Goal: Task Accomplishment & Management: Manage account settings

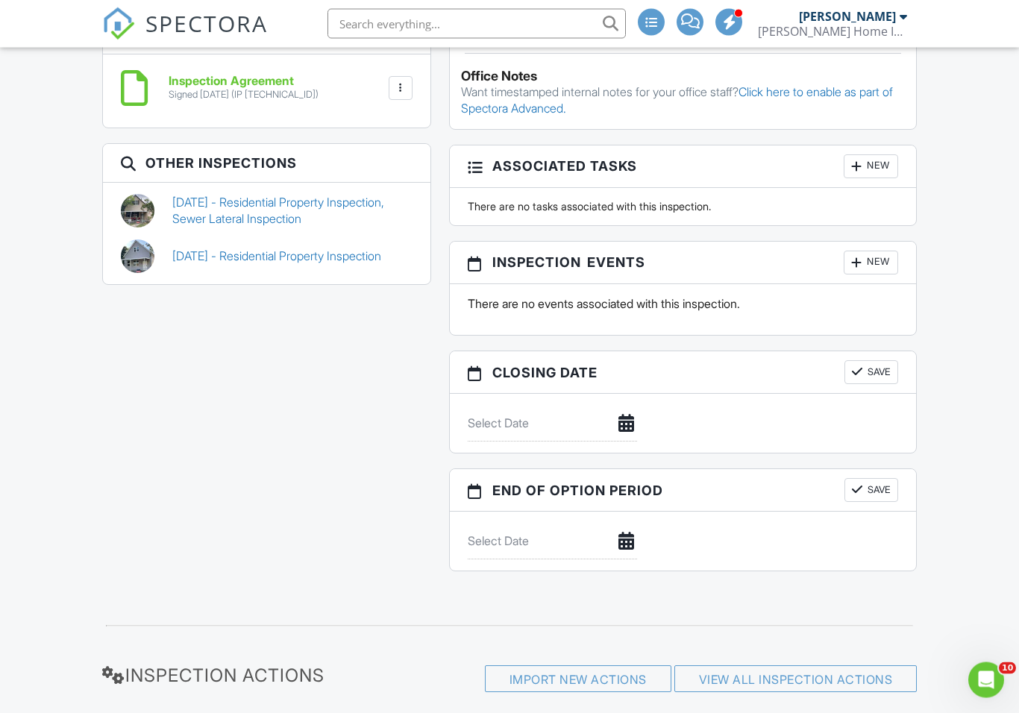
scroll to position [1338, 0]
click at [207, 249] on link "[DATE] - Residential Property Inspection" at bounding box center [276, 257] width 209 height 16
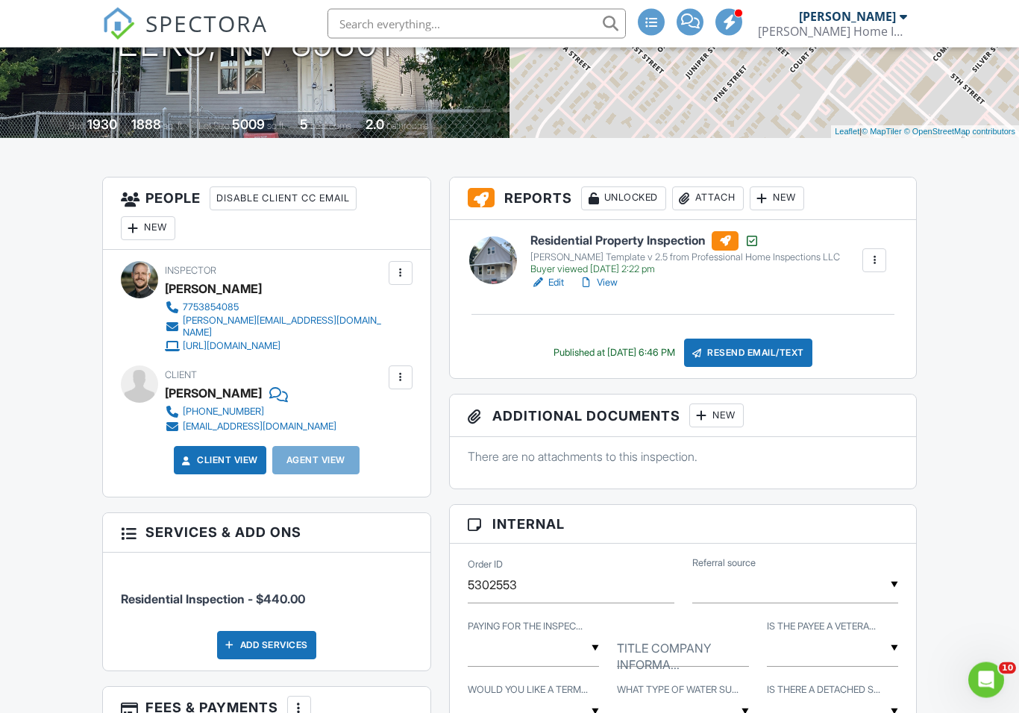
scroll to position [272, 0]
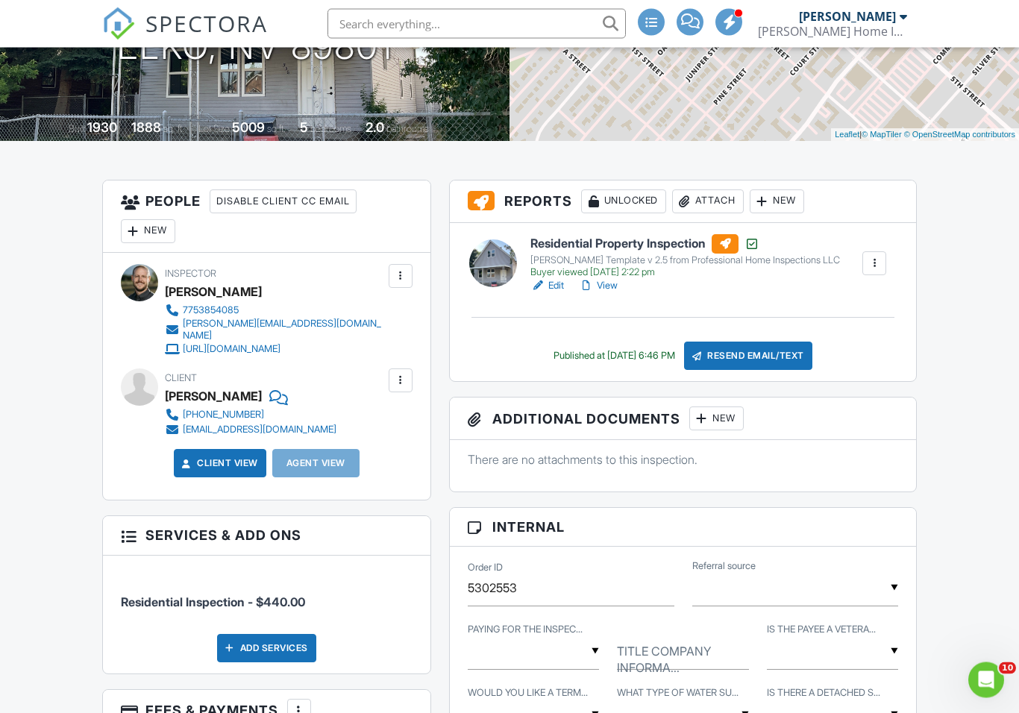
click at [875, 263] on div at bounding box center [874, 264] width 15 height 15
click at [599, 282] on link "View" at bounding box center [598, 285] width 39 height 15
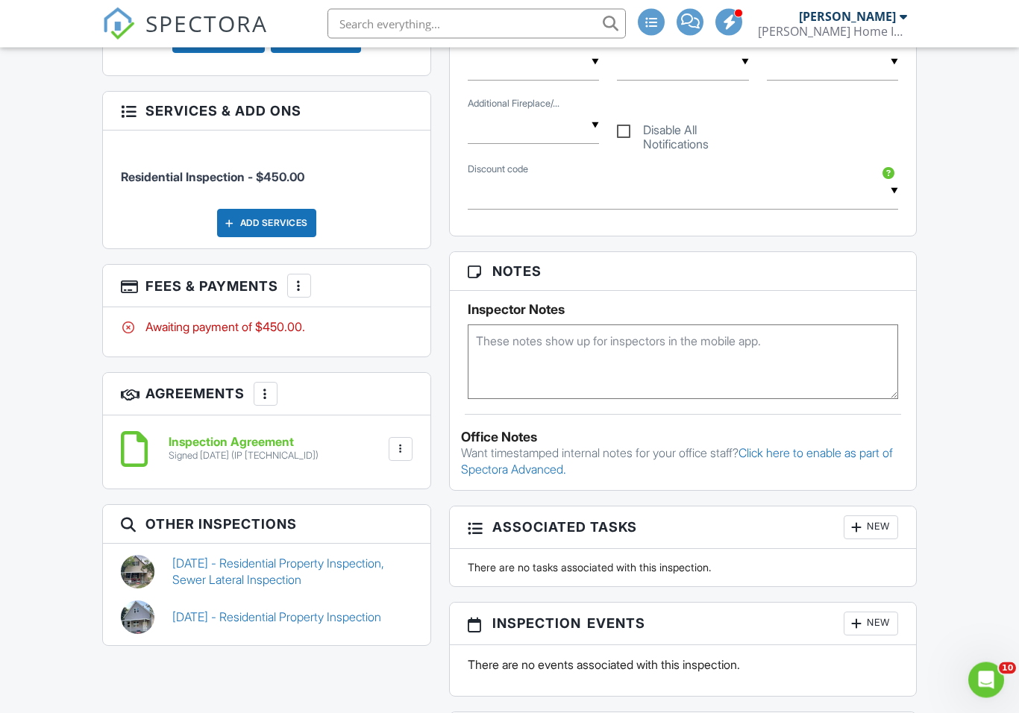
scroll to position [978, 0]
click at [207, 609] on link "[DATE] - Residential Property Inspection" at bounding box center [276, 617] width 209 height 16
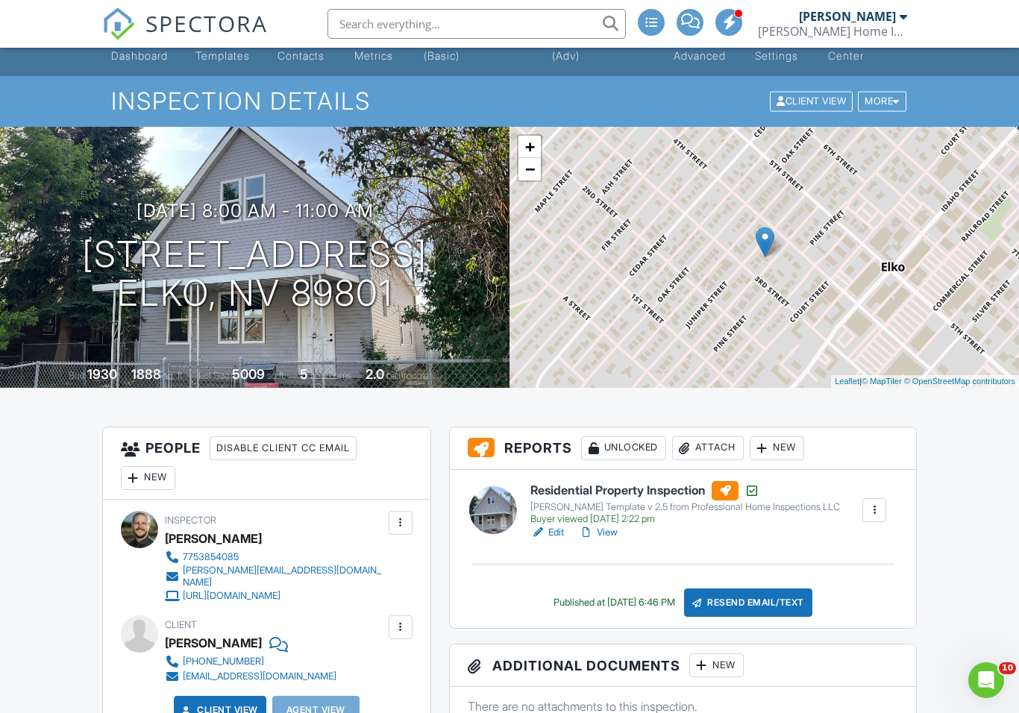
scroll to position [93, 0]
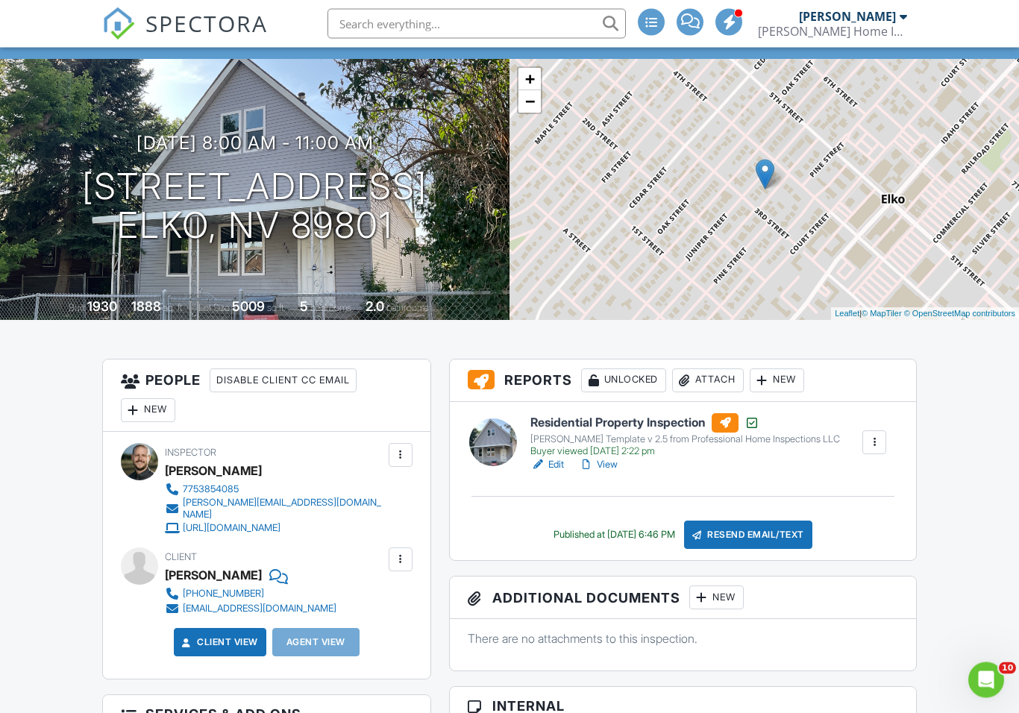
click at [606, 463] on link "View" at bounding box center [598, 465] width 39 height 15
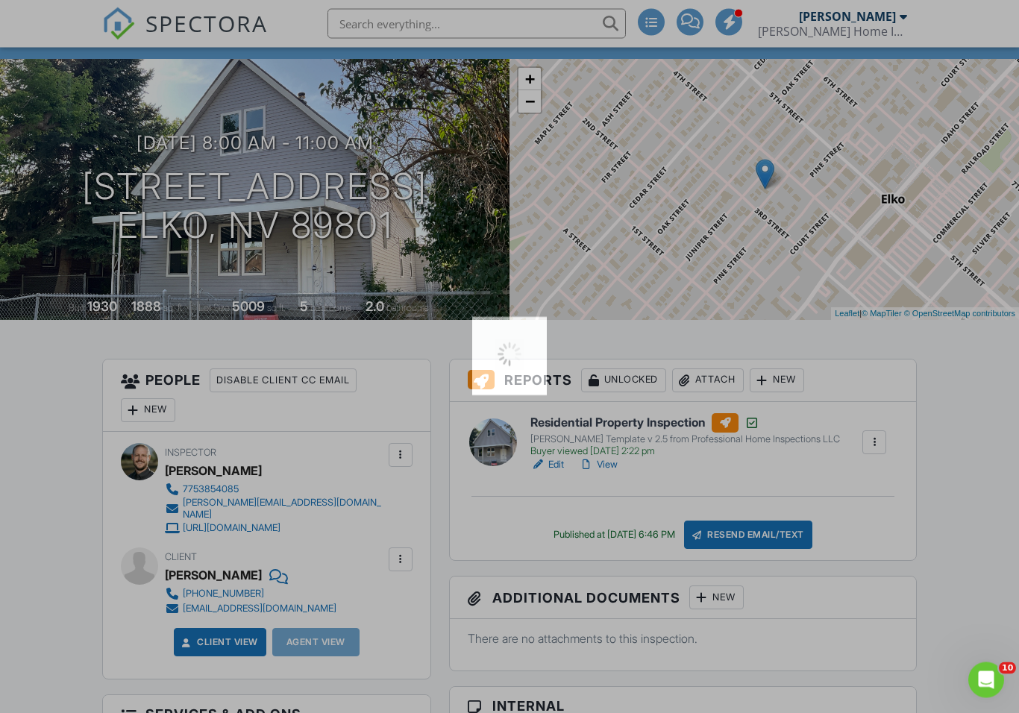
scroll to position [94, 0]
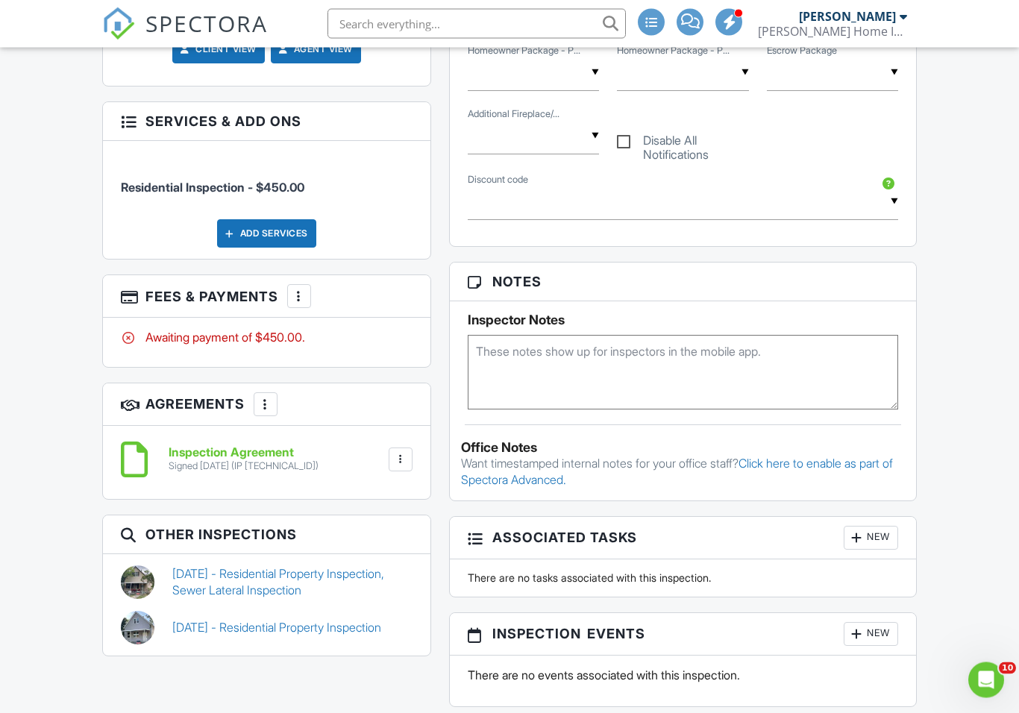
scroll to position [1001, 0]
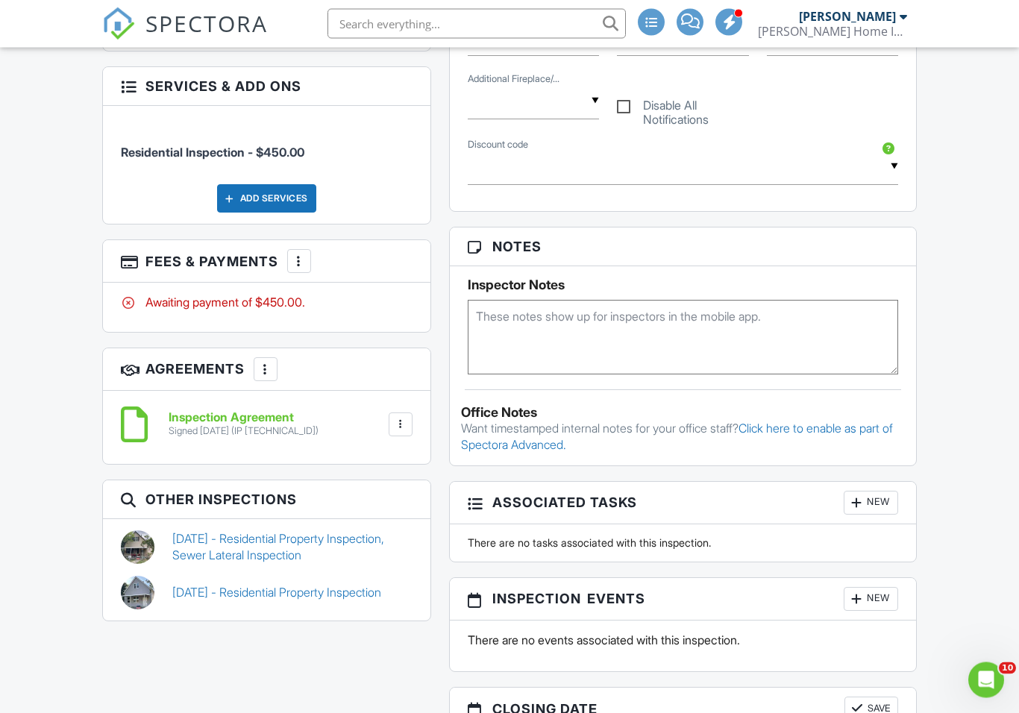
click at [331, 532] on link "09/12/2024 - Residential Property Inspection, Sewer Lateral Inspection" at bounding box center [292, 548] width 240 height 34
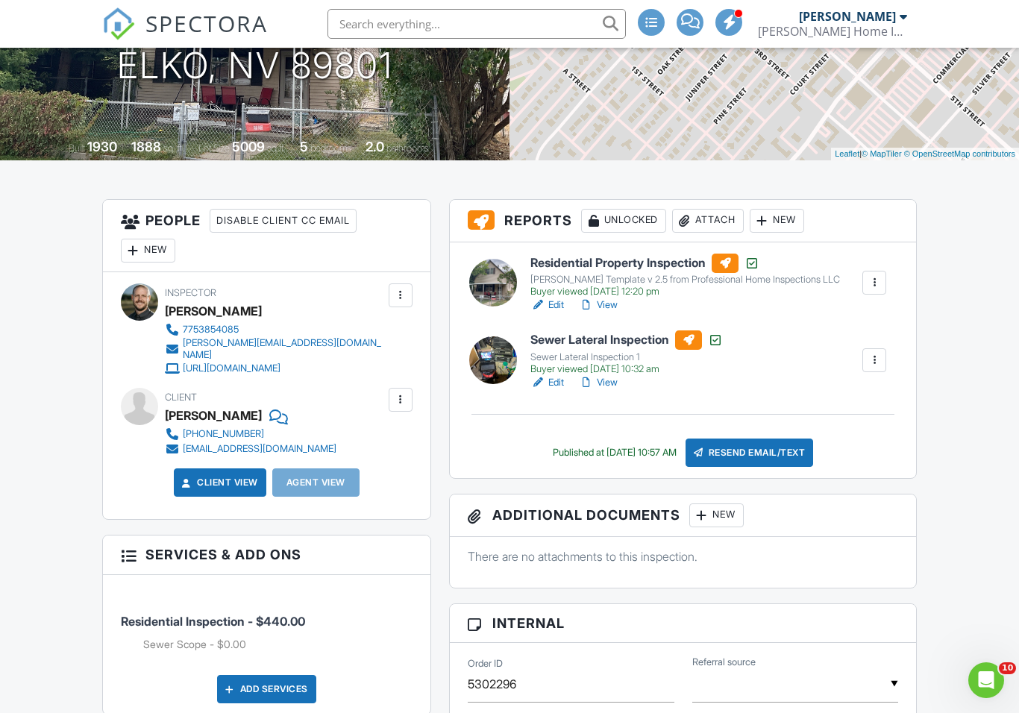
scroll to position [253, 0]
click at [878, 282] on div at bounding box center [874, 283] width 15 height 15
click at [604, 386] on link "View" at bounding box center [598, 382] width 39 height 15
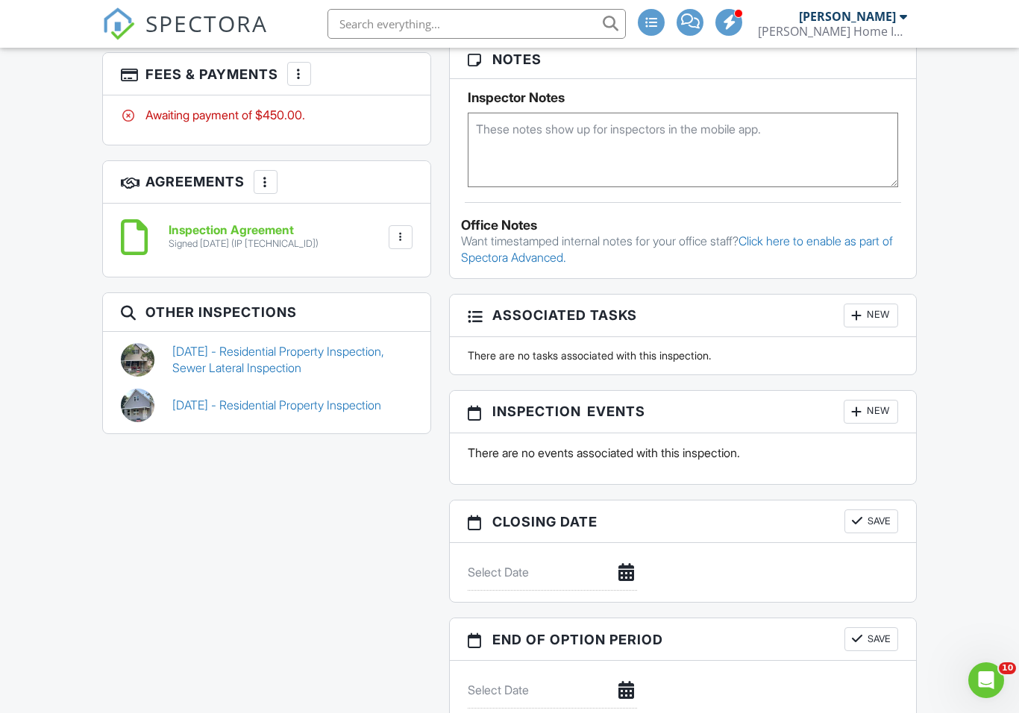
click at [207, 343] on link "[DATE] - Residential Property Inspection, Sewer Lateral Inspection" at bounding box center [292, 360] width 240 height 34
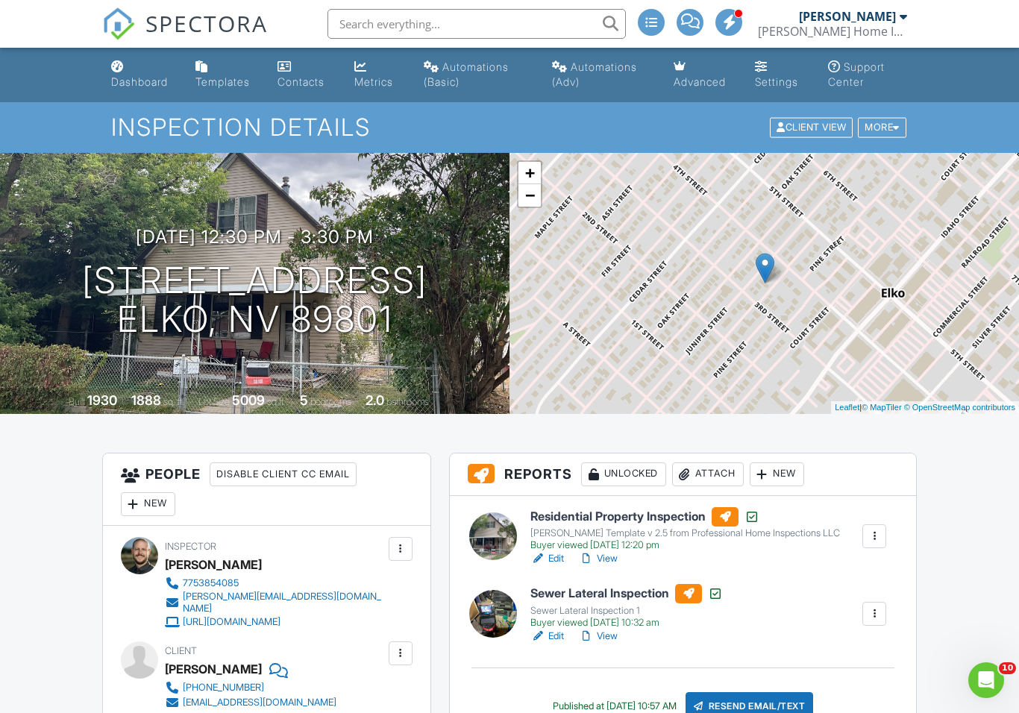
click at [606, 558] on link "View" at bounding box center [598, 558] width 39 height 15
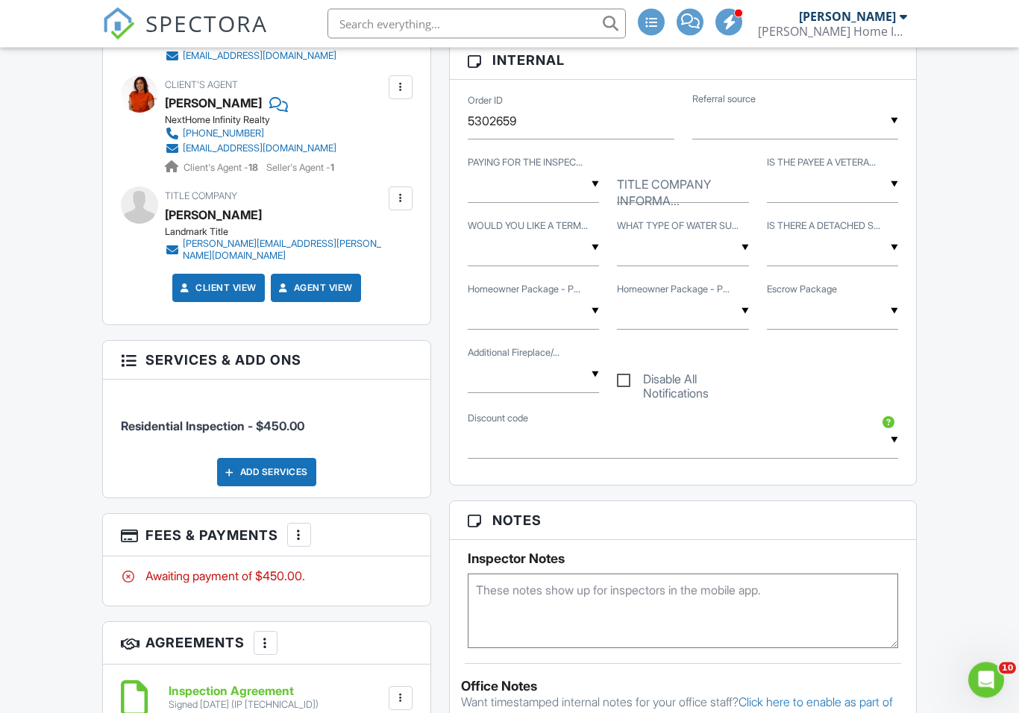
scroll to position [731, 0]
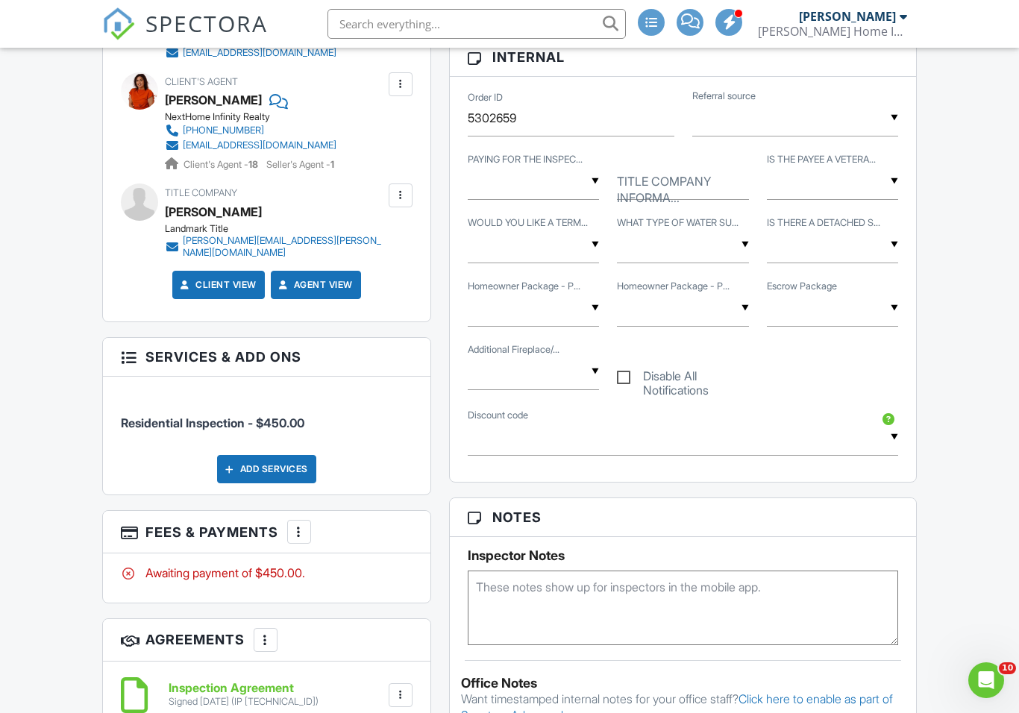
click at [273, 455] on div "Add Services" at bounding box center [266, 469] width 99 height 28
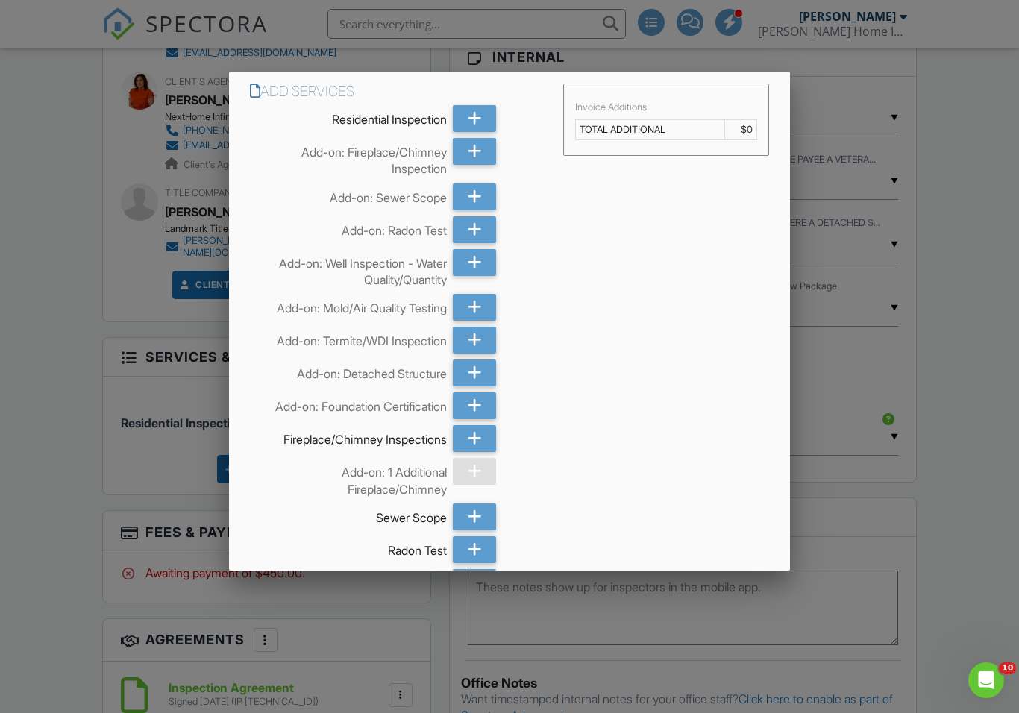
click at [478, 193] on icon at bounding box center [475, 197] width 14 height 27
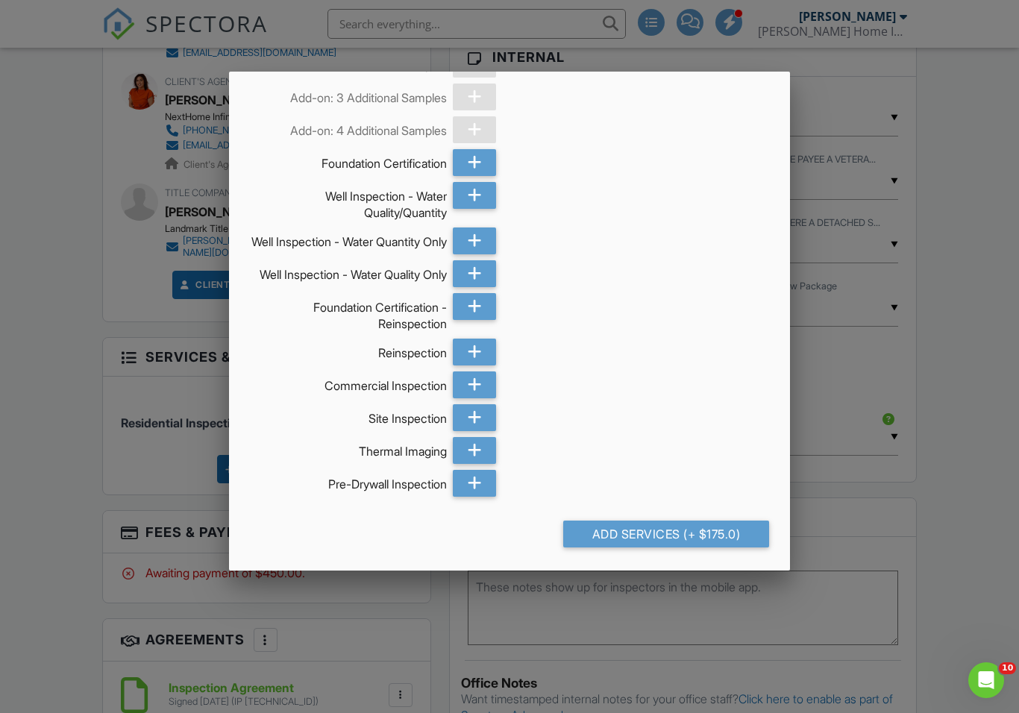
scroll to position [592, 0]
click at [679, 548] on div "Add Services (+ $175.0)" at bounding box center [666, 534] width 206 height 27
click at [644, 548] on div "Add Services (+ $175.0)" at bounding box center [666, 534] width 206 height 27
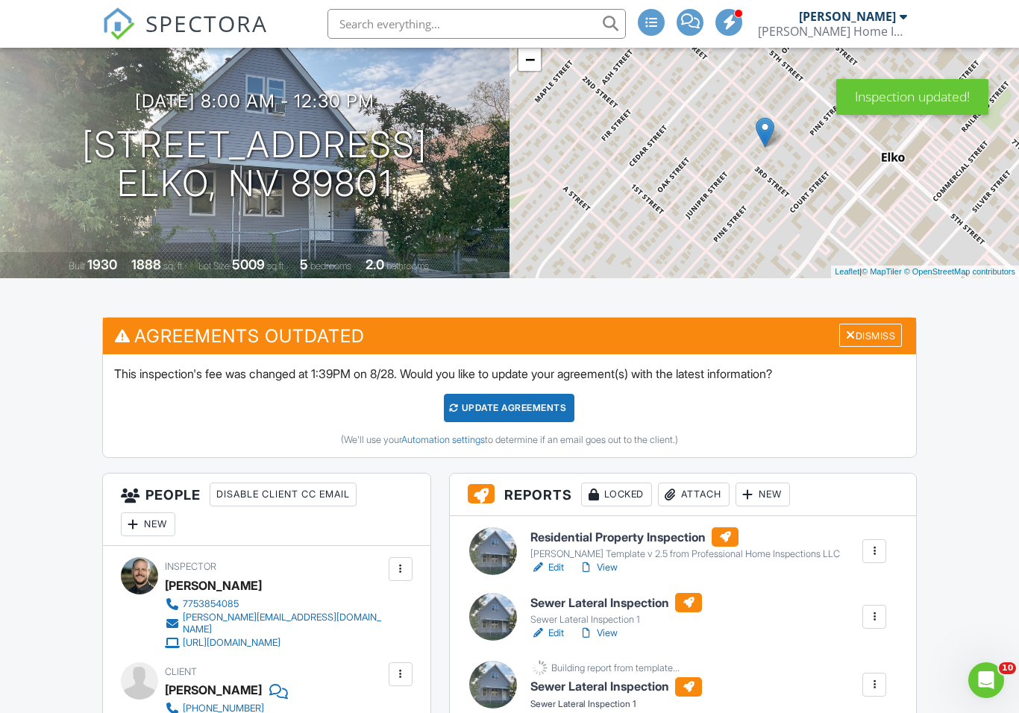
click at [878, 329] on div "Dismiss" at bounding box center [871, 335] width 63 height 23
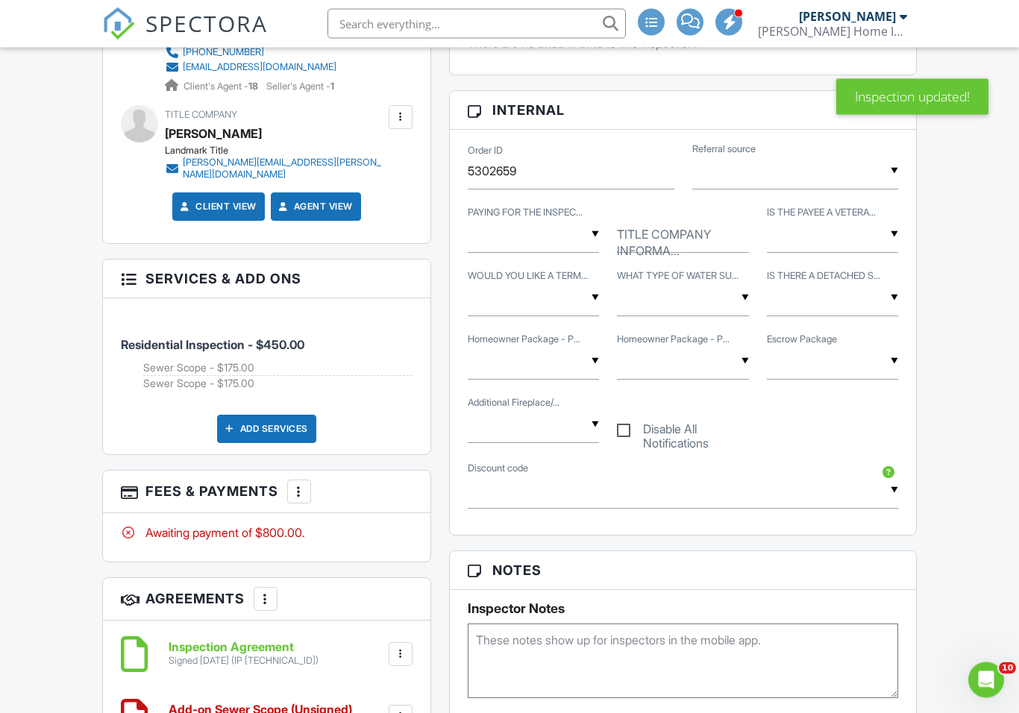
scroll to position [810, 0]
click at [299, 484] on div at bounding box center [299, 491] width 15 height 15
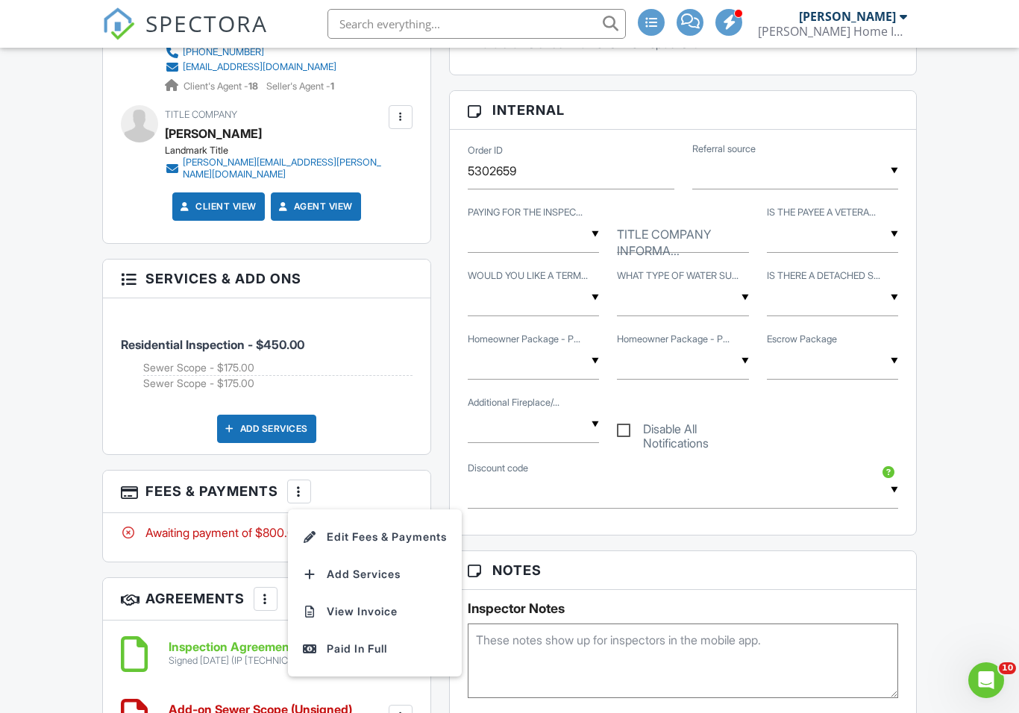
click at [428, 519] on li "Edit Fees & Payments" at bounding box center [375, 537] width 156 height 37
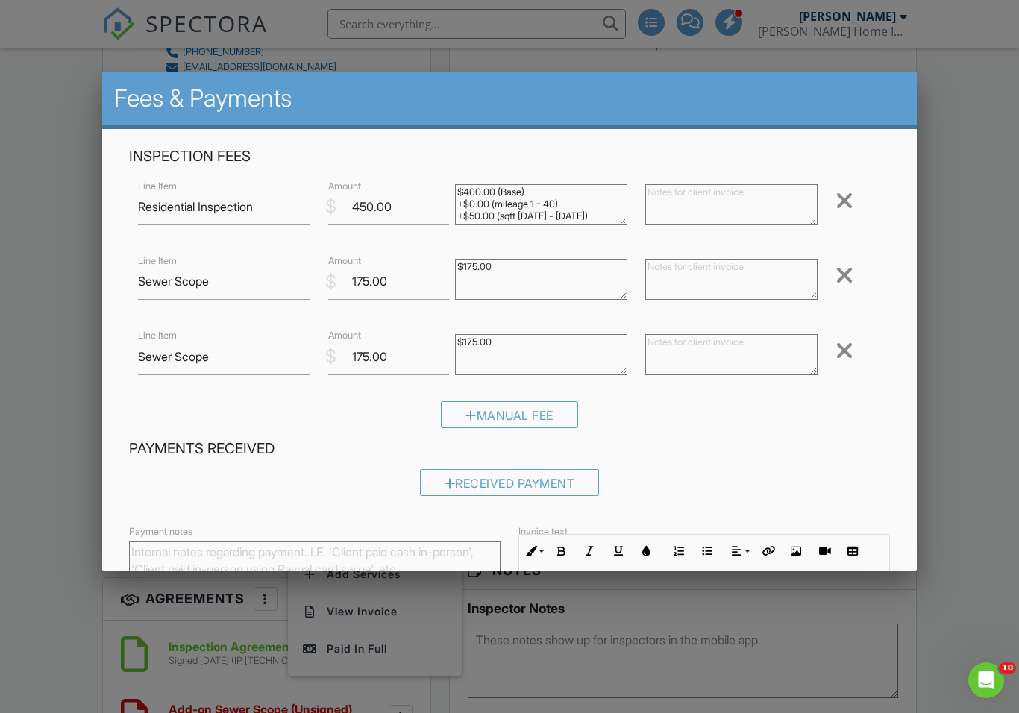
click at [845, 350] on div at bounding box center [845, 351] width 18 height 24
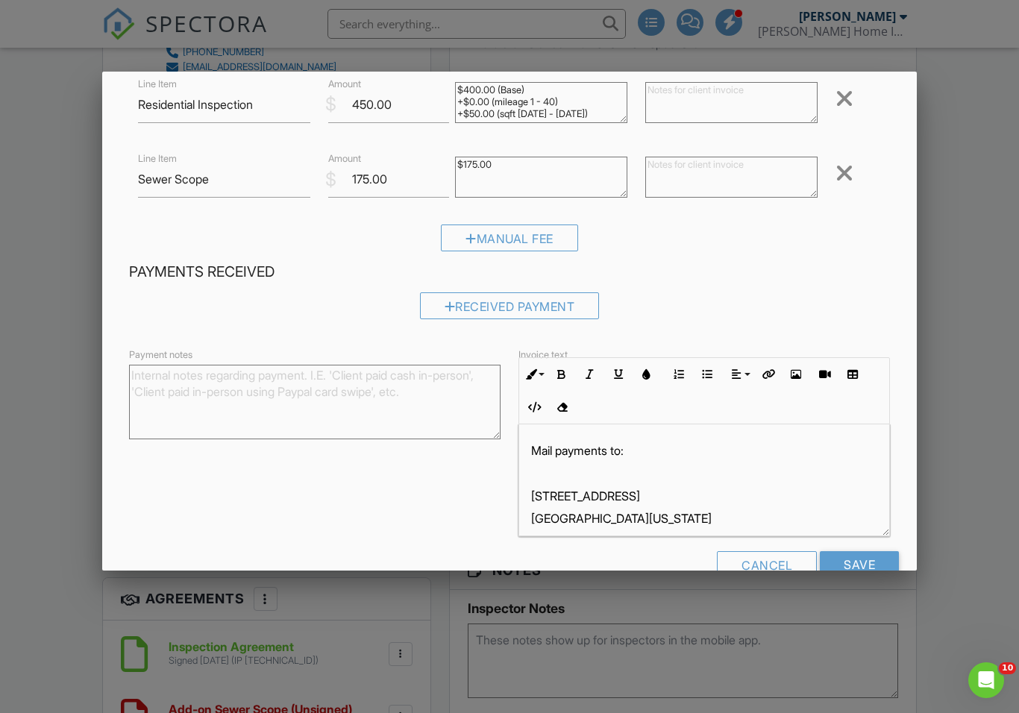
scroll to position [124, 0]
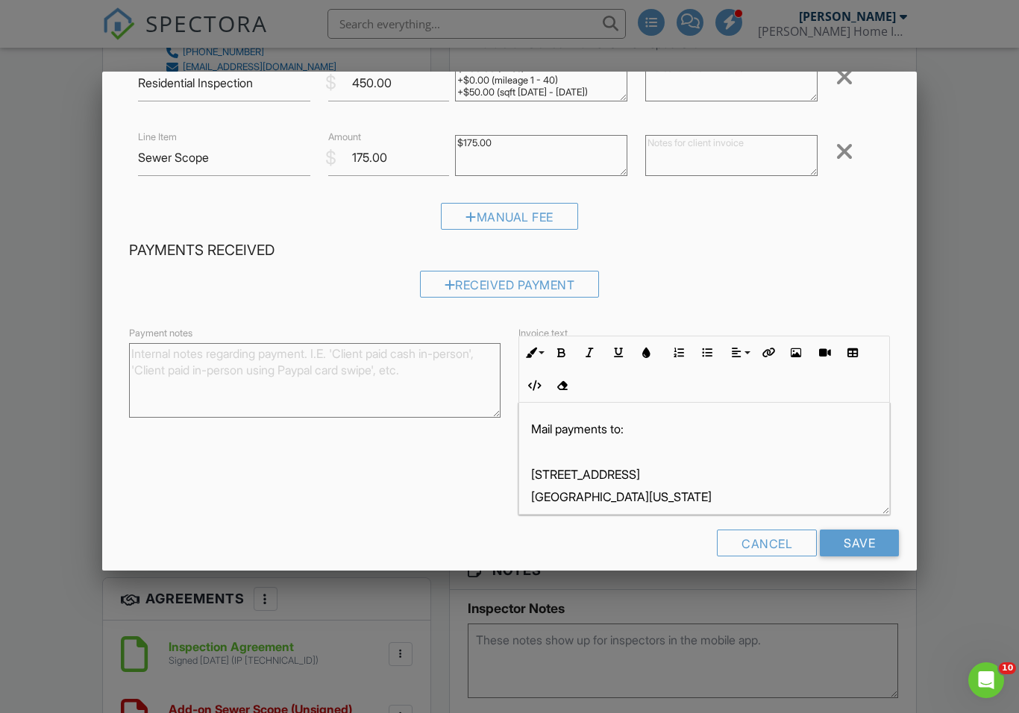
click at [863, 543] on input "Save" at bounding box center [859, 543] width 79 height 27
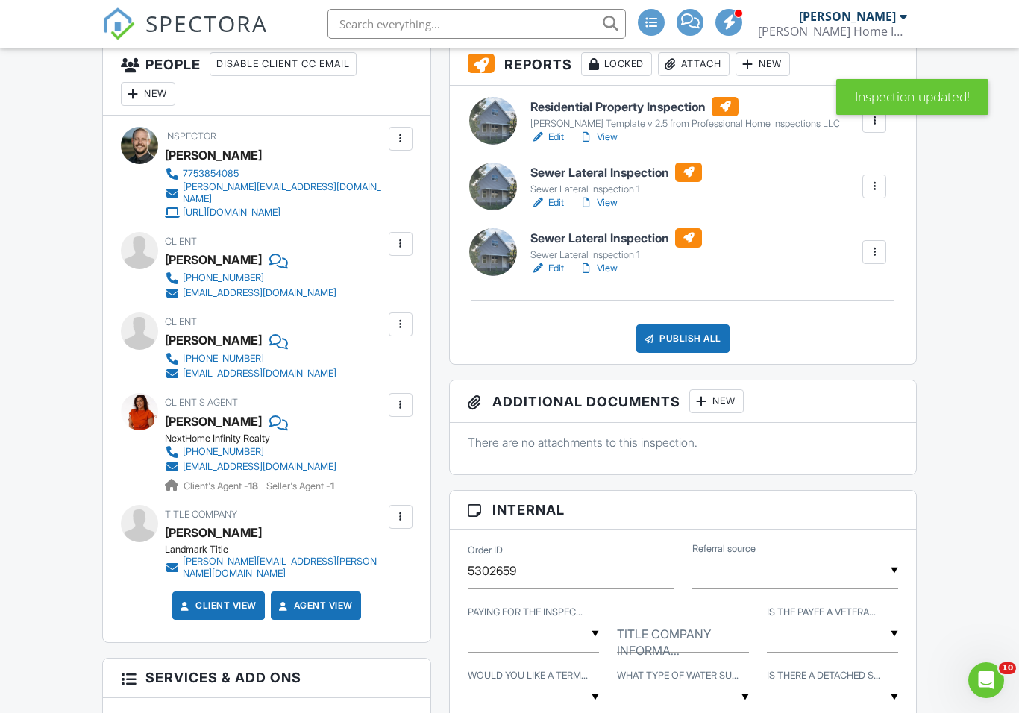
scroll to position [260, 0]
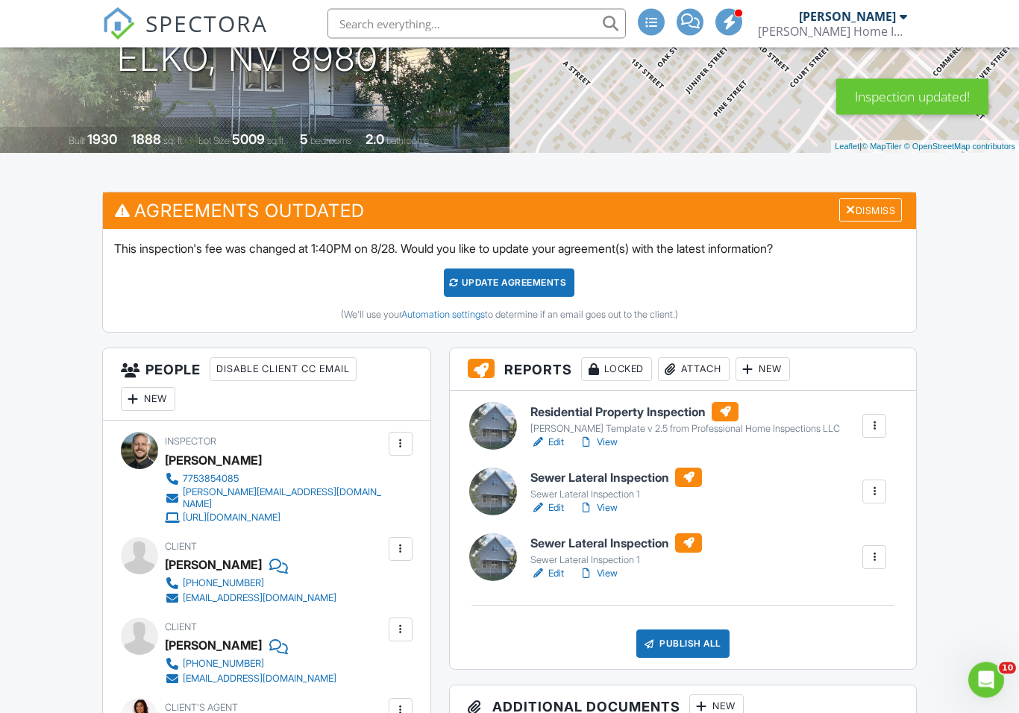
click at [540, 290] on div "Update Agreements" at bounding box center [509, 283] width 131 height 28
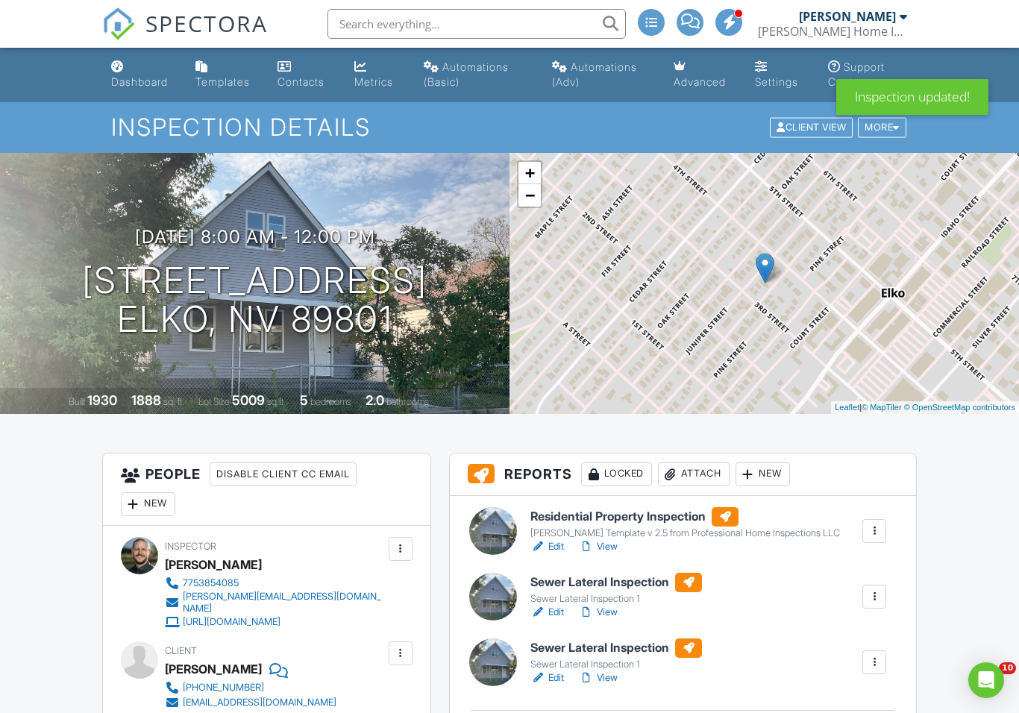
scroll to position [153, 0]
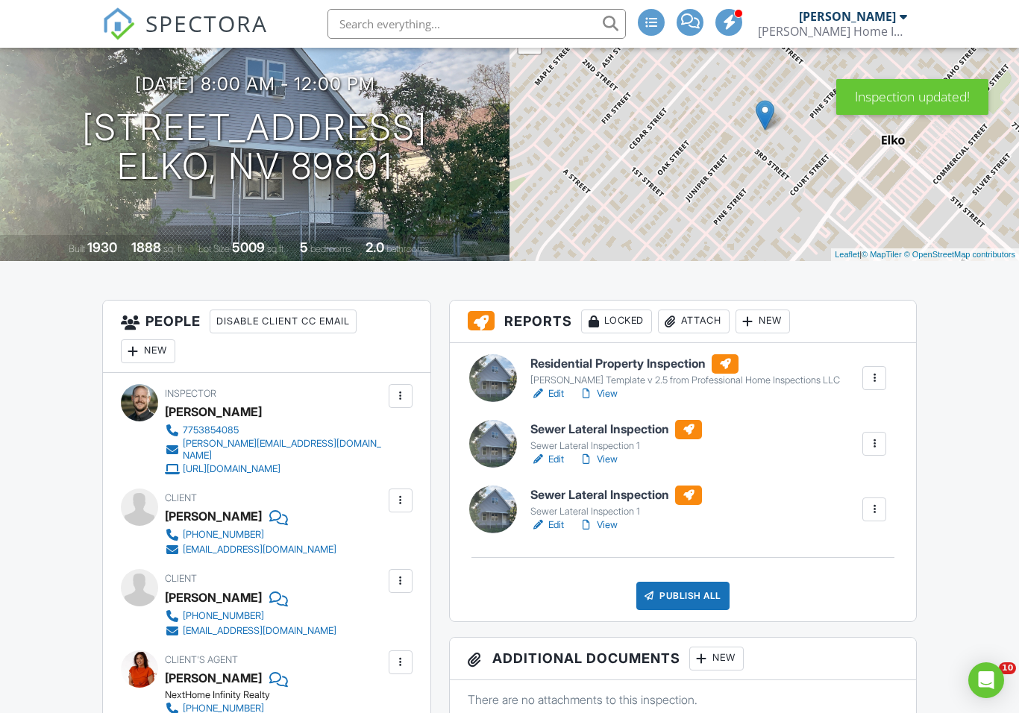
click at [881, 510] on div at bounding box center [874, 509] width 15 height 15
click at [841, 619] on div "Delete" at bounding box center [830, 625] width 31 height 16
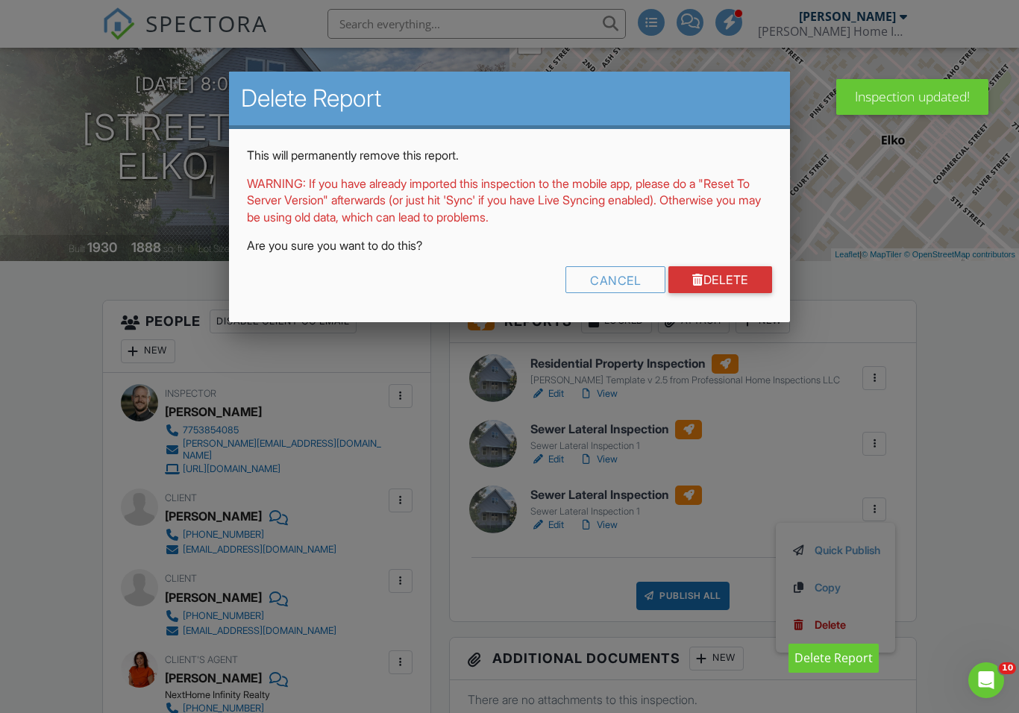
click at [725, 278] on link "Delete" at bounding box center [721, 279] width 104 height 27
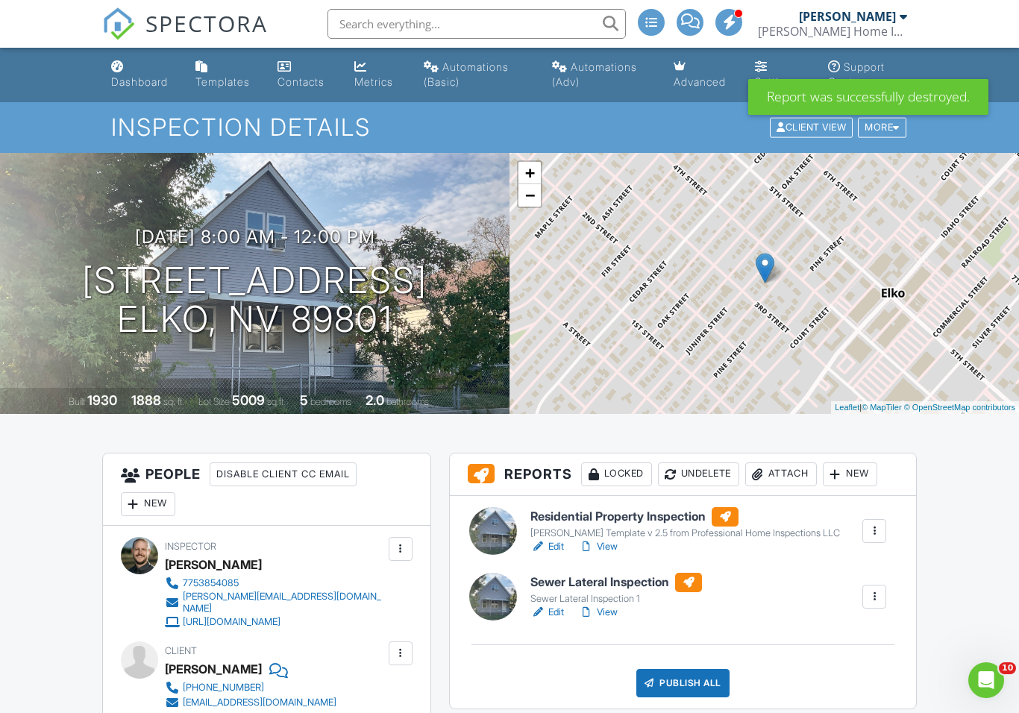
scroll to position [19, 0]
